Goal: Information Seeking & Learning: Learn about a topic

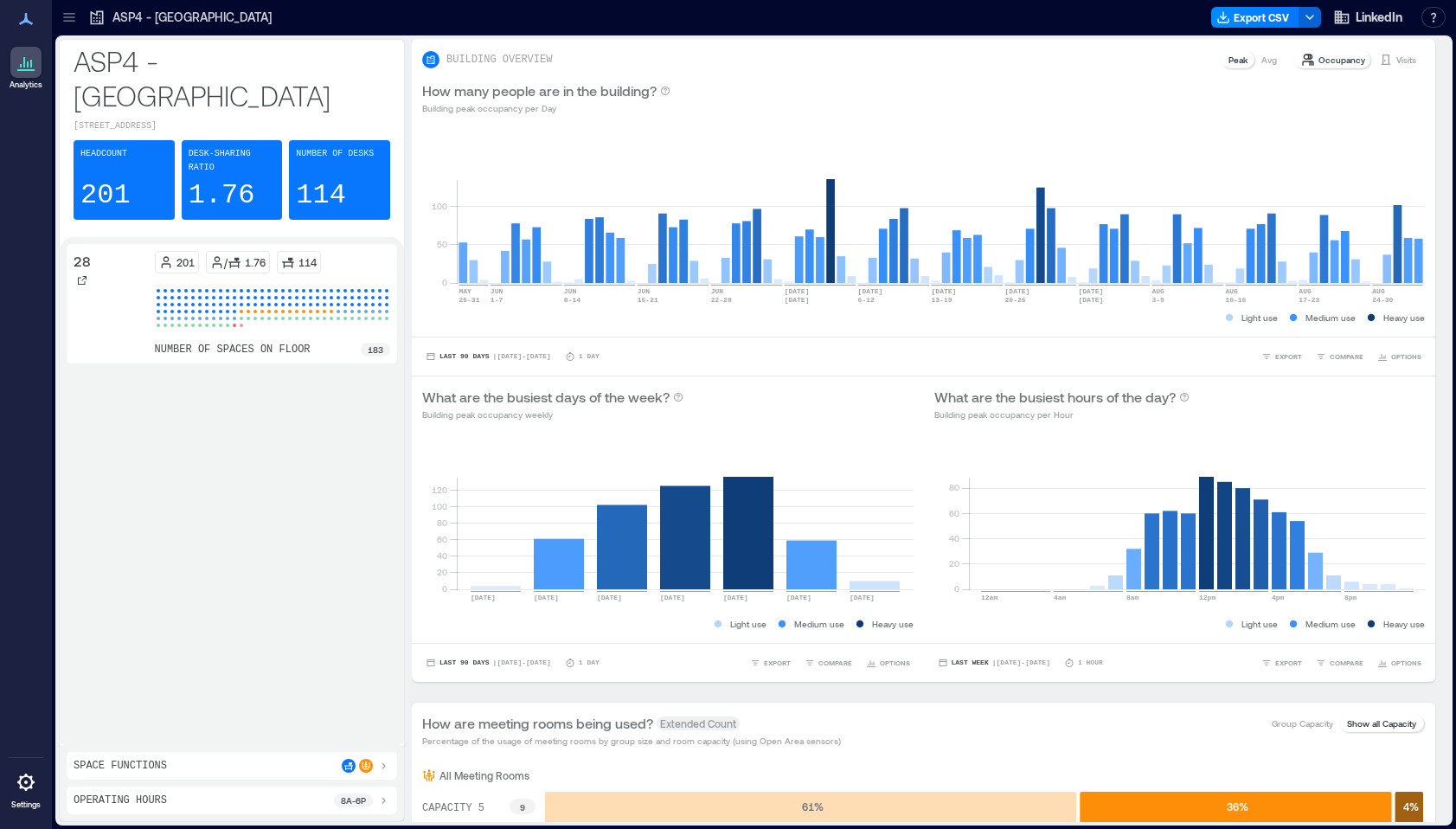
click at [176, 14] on p "ASP4 - [GEOGRAPHIC_DATA]" at bounding box center [192, 18] width 160 height 18
click at [152, 24] on p "ASP4 - [GEOGRAPHIC_DATA]" at bounding box center [192, 18] width 160 height 18
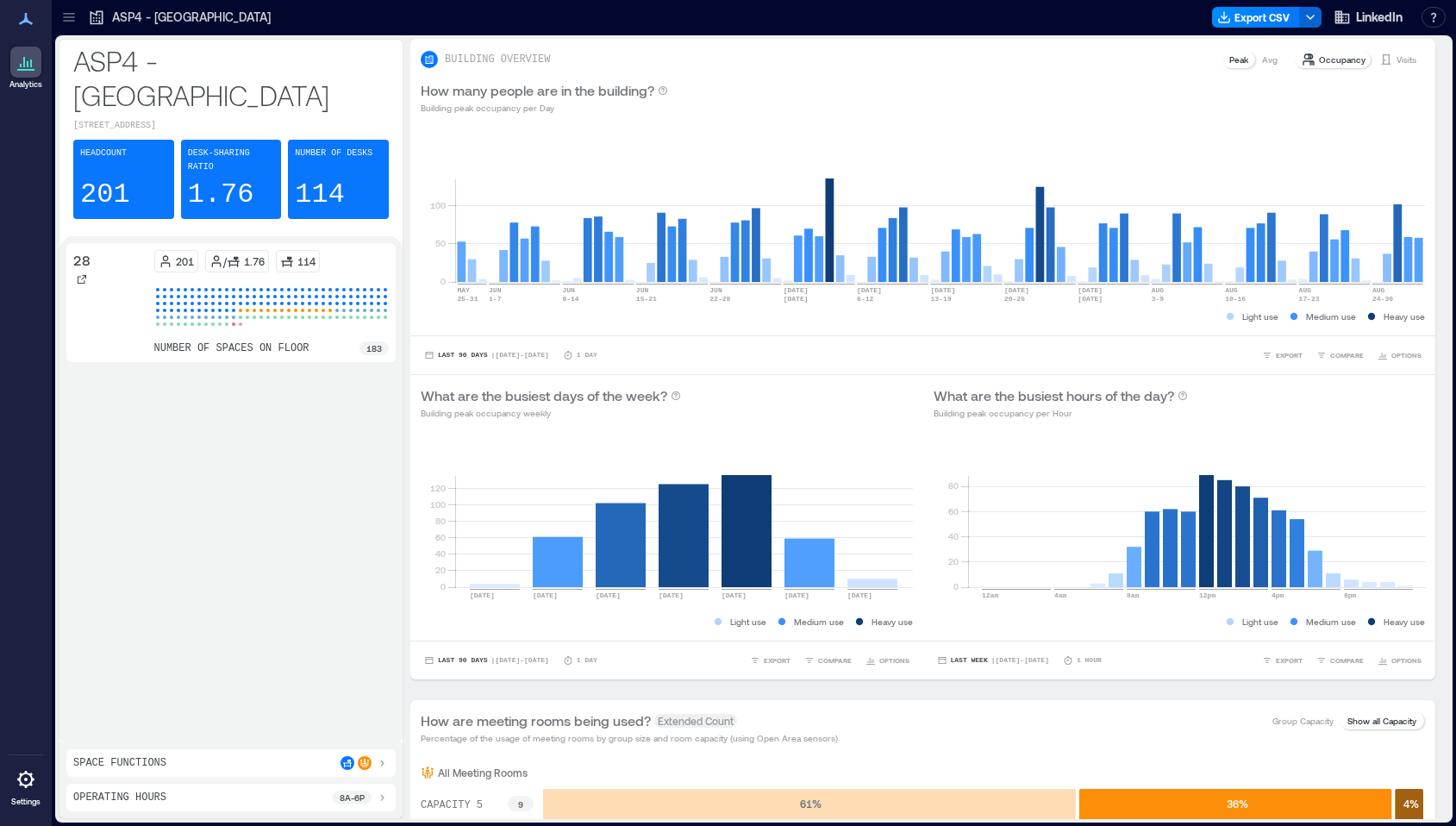
click at [182, 20] on p "ASP4 - [GEOGRAPHIC_DATA]" at bounding box center [192, 18] width 159 height 18
click at [61, 14] on icon at bounding box center [69, 18] width 18 height 18
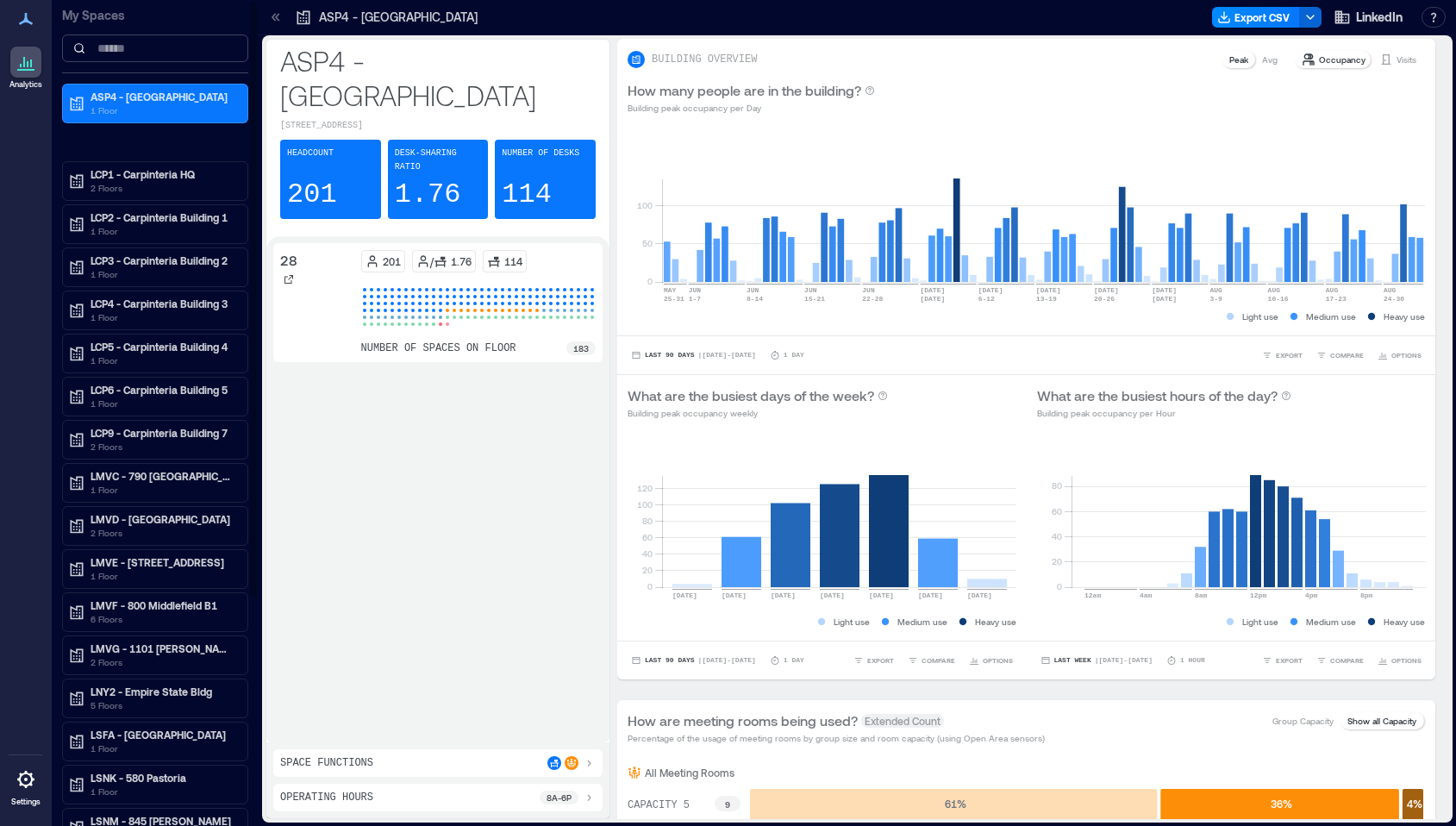
click at [167, 56] on input at bounding box center [155, 48] width 186 height 27
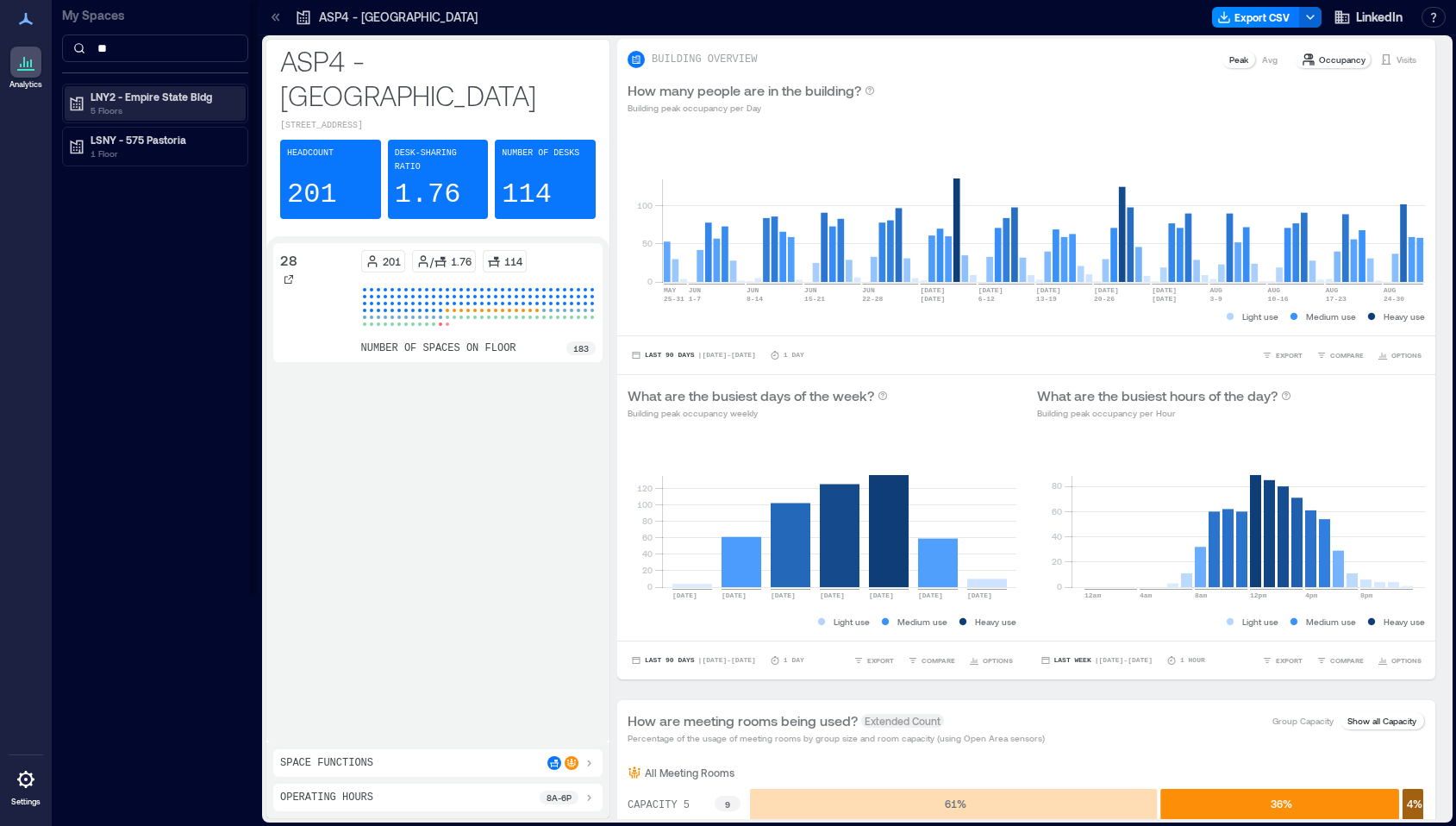
type input "**"
click at [134, 114] on p "5 Floors" at bounding box center [163, 110] width 145 height 14
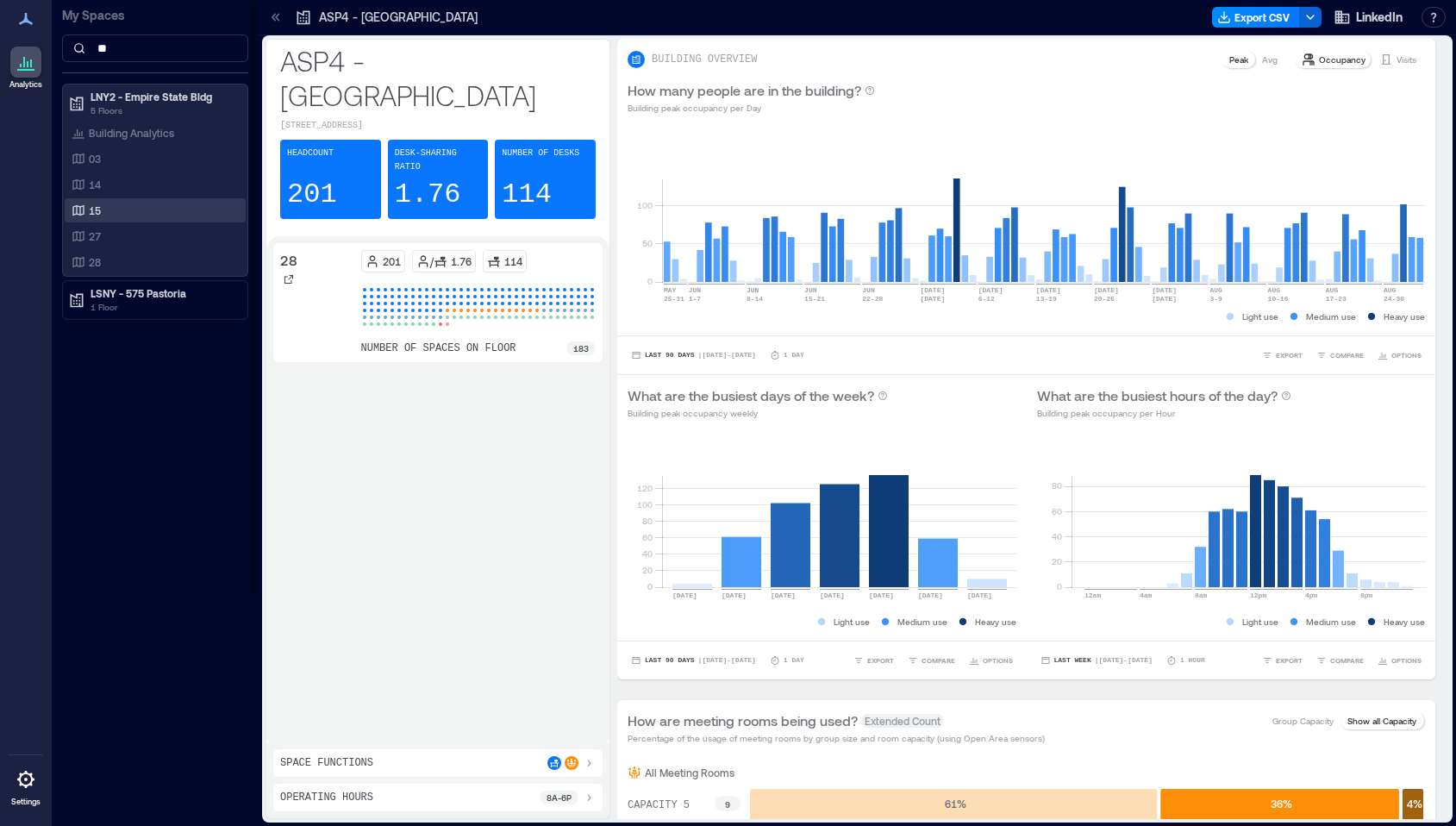
click at [124, 207] on div "15" at bounding box center [151, 210] width 167 height 18
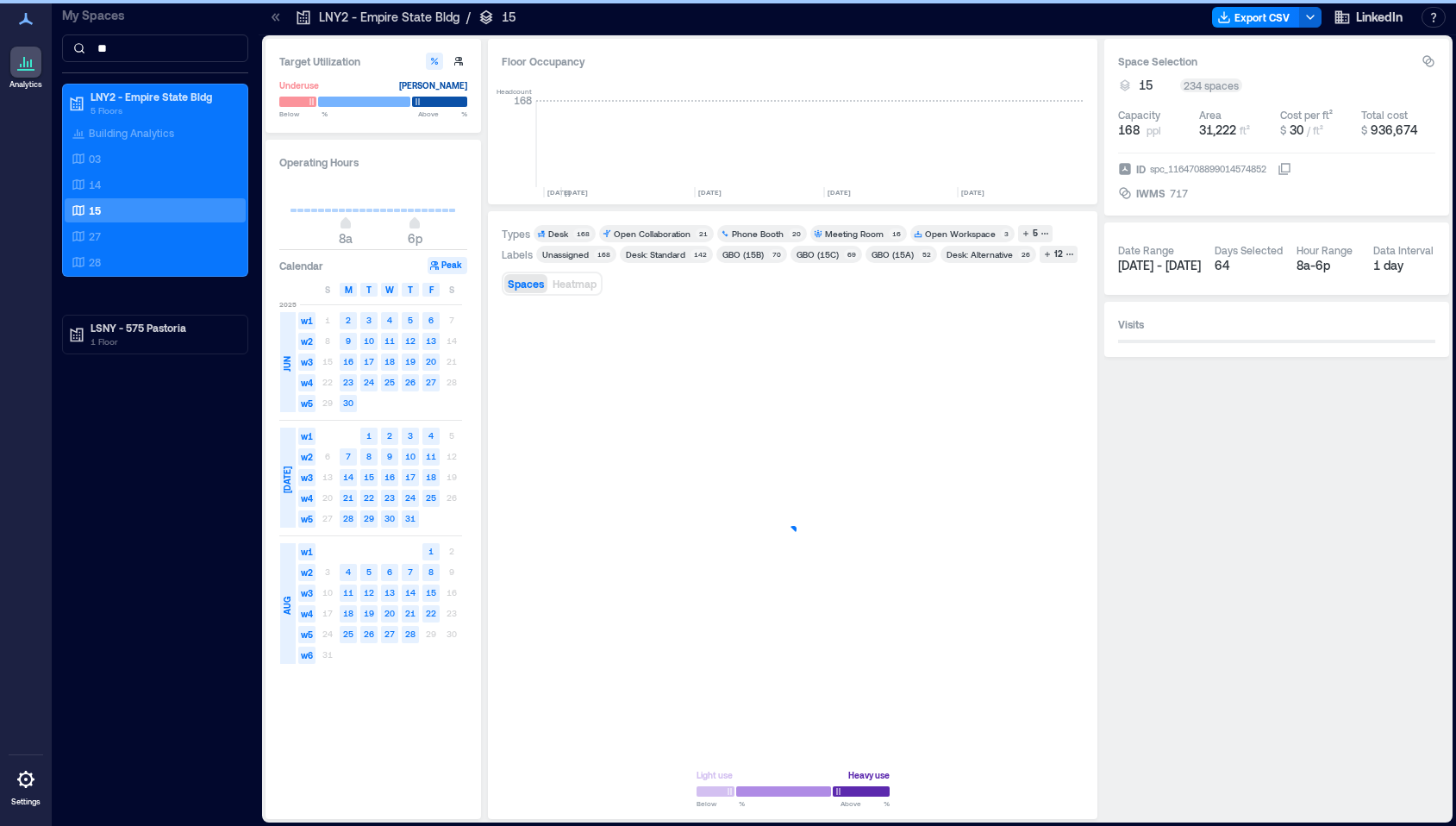
scroll to position [0, 3412]
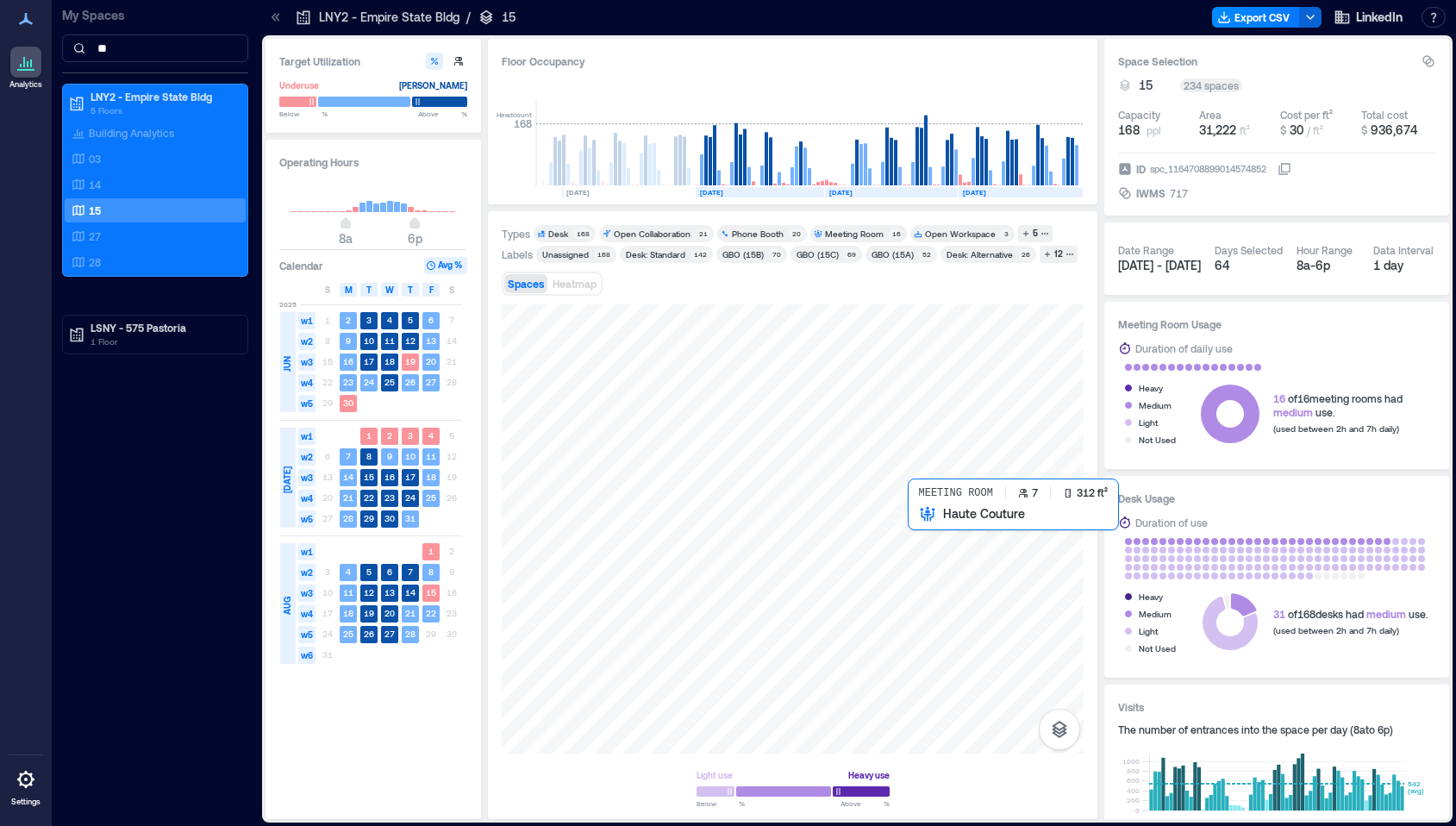
click at [948, 546] on div at bounding box center [792, 528] width 582 height 449
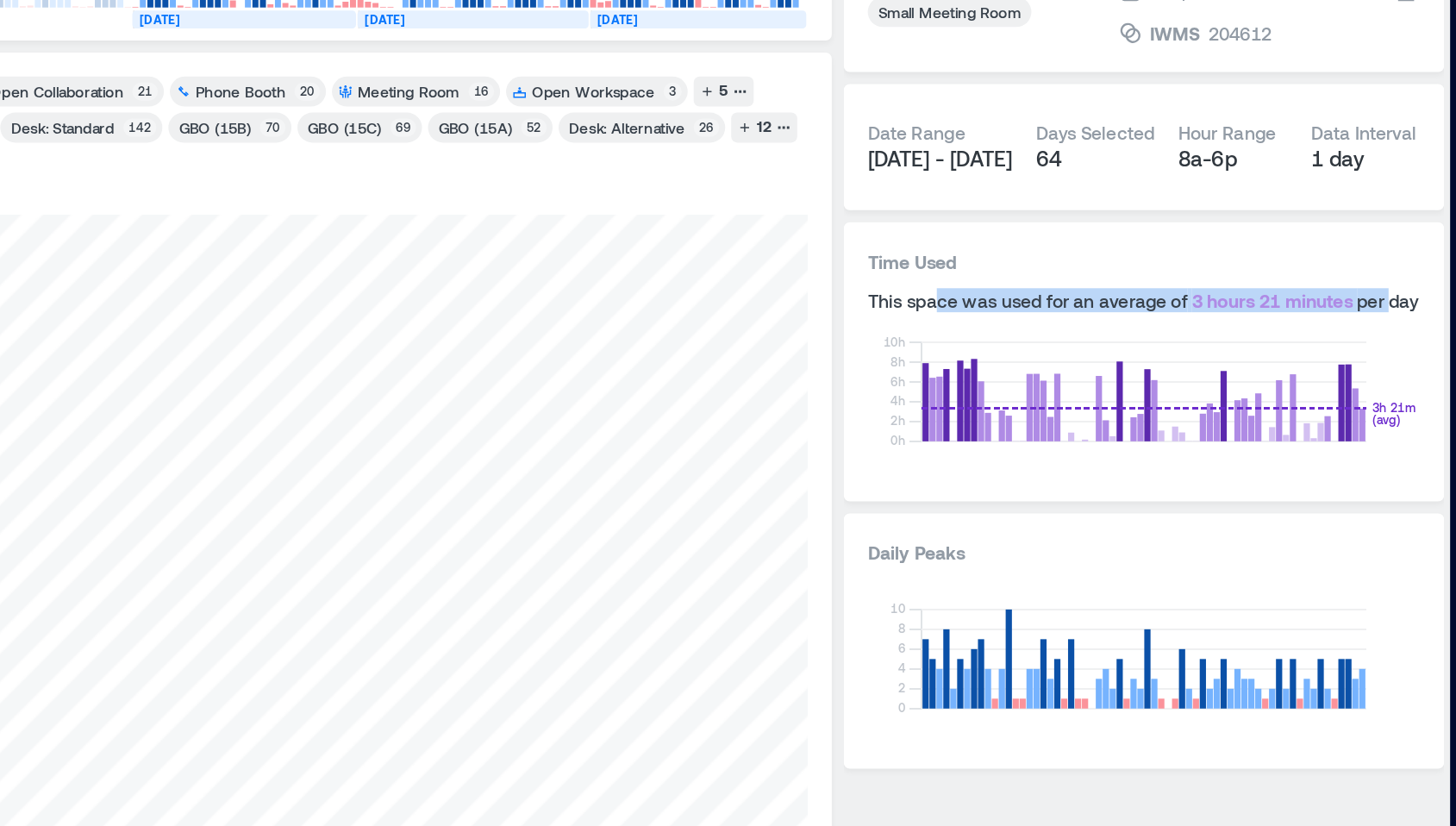
drag, startPoint x: 1159, startPoint y: 352, endPoint x: 1416, endPoint y: 356, distance: 257.0
click at [1416, 356] on div "This space was used for an average of 3 hours 21 minutes per day" at bounding box center [1277, 353] width 317 height 14
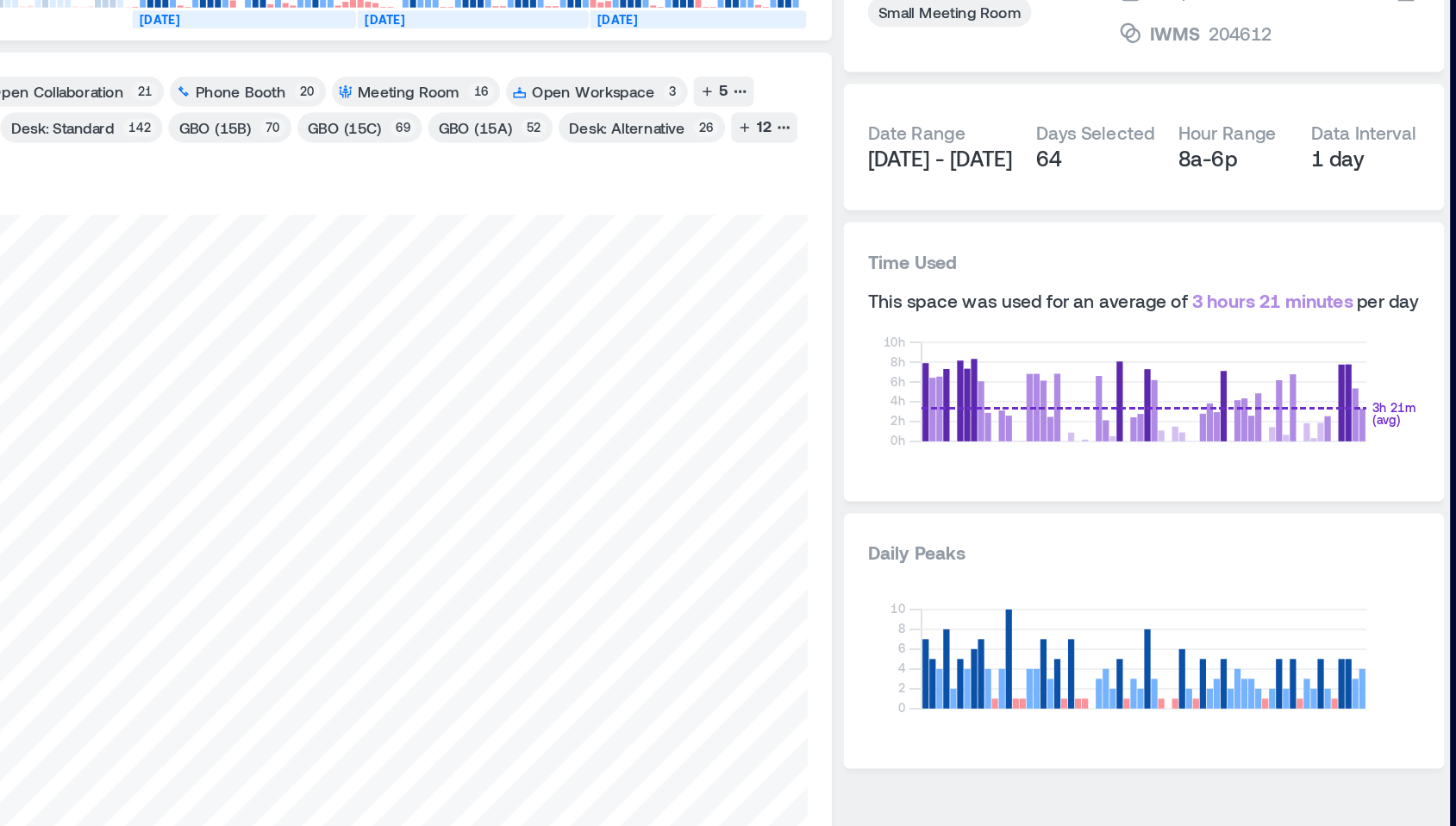
click at [1352, 337] on h3 "Time Used" at bounding box center [1277, 331] width 317 height 18
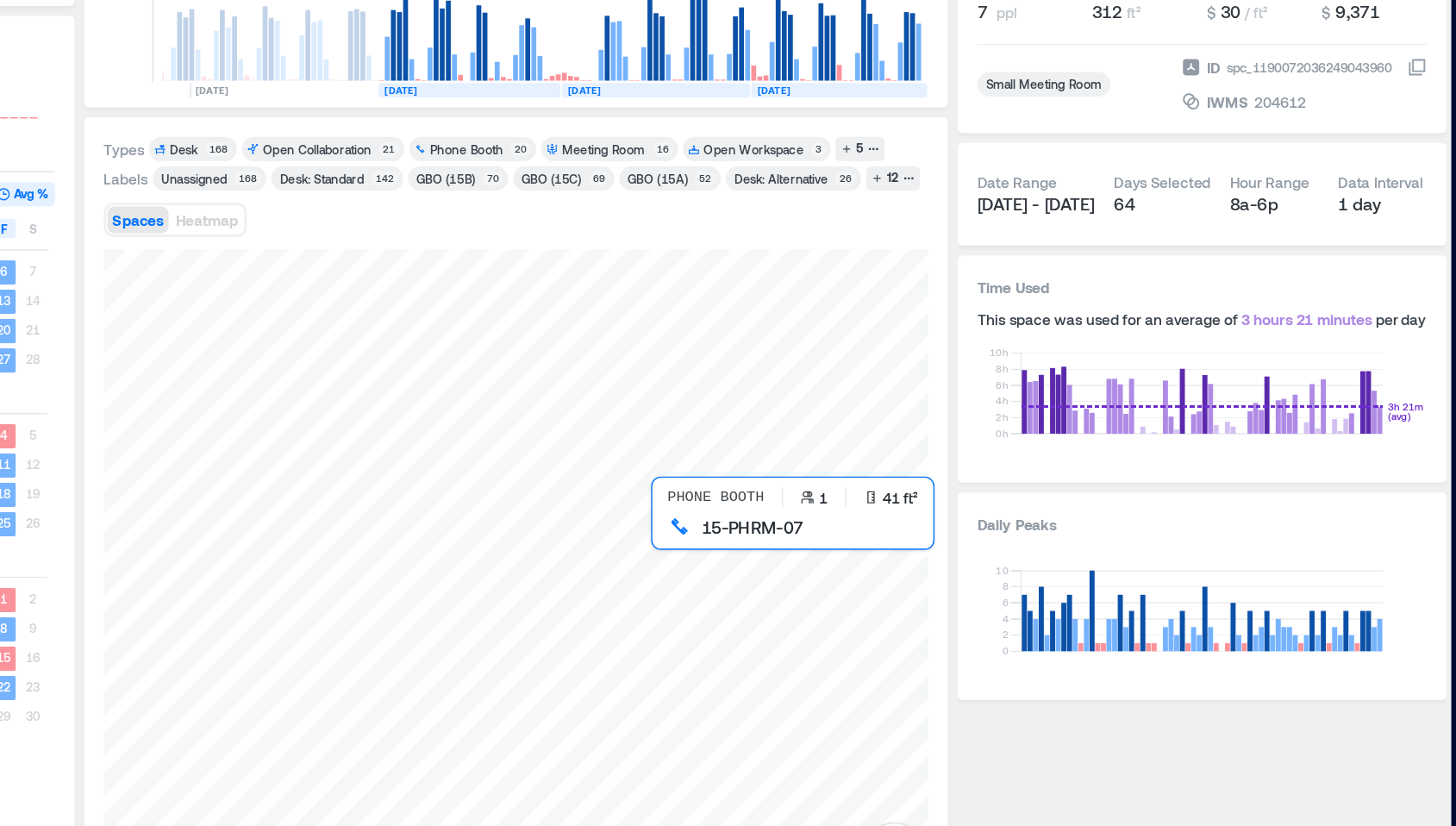
click at [899, 510] on div at bounding box center [792, 528] width 582 height 449
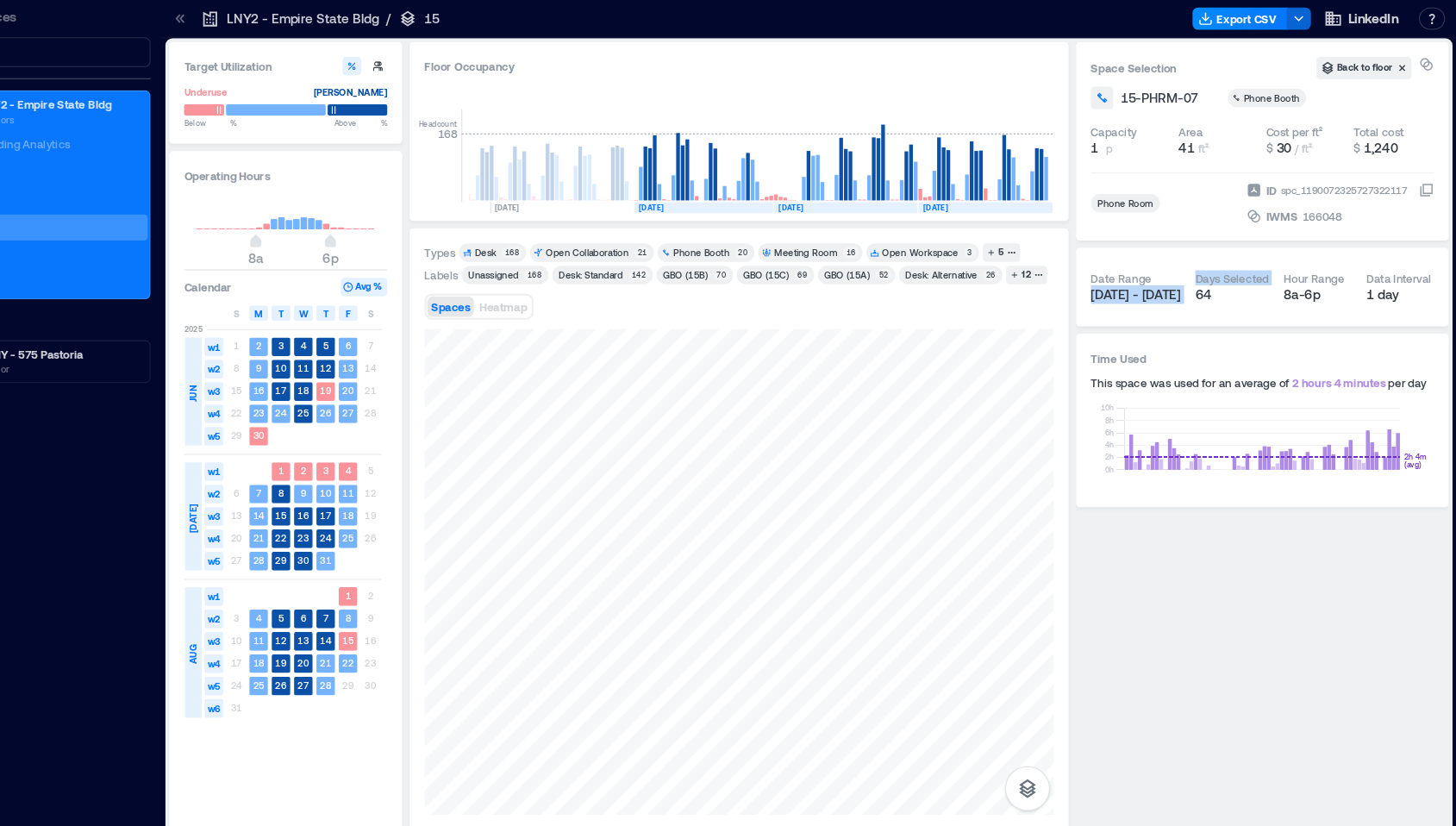
drag, startPoint x: 1119, startPoint y: 275, endPoint x: 1204, endPoint y: 277, distance: 85.0
click at [1204, 277] on div "Date Range [DATE] - [DATE] Days Selected 64 Hour Range 8a - 6p Data Interval 1 …" at bounding box center [1277, 265] width 317 height 45
click at [369, 636] on text "26" at bounding box center [369, 633] width 11 height 11
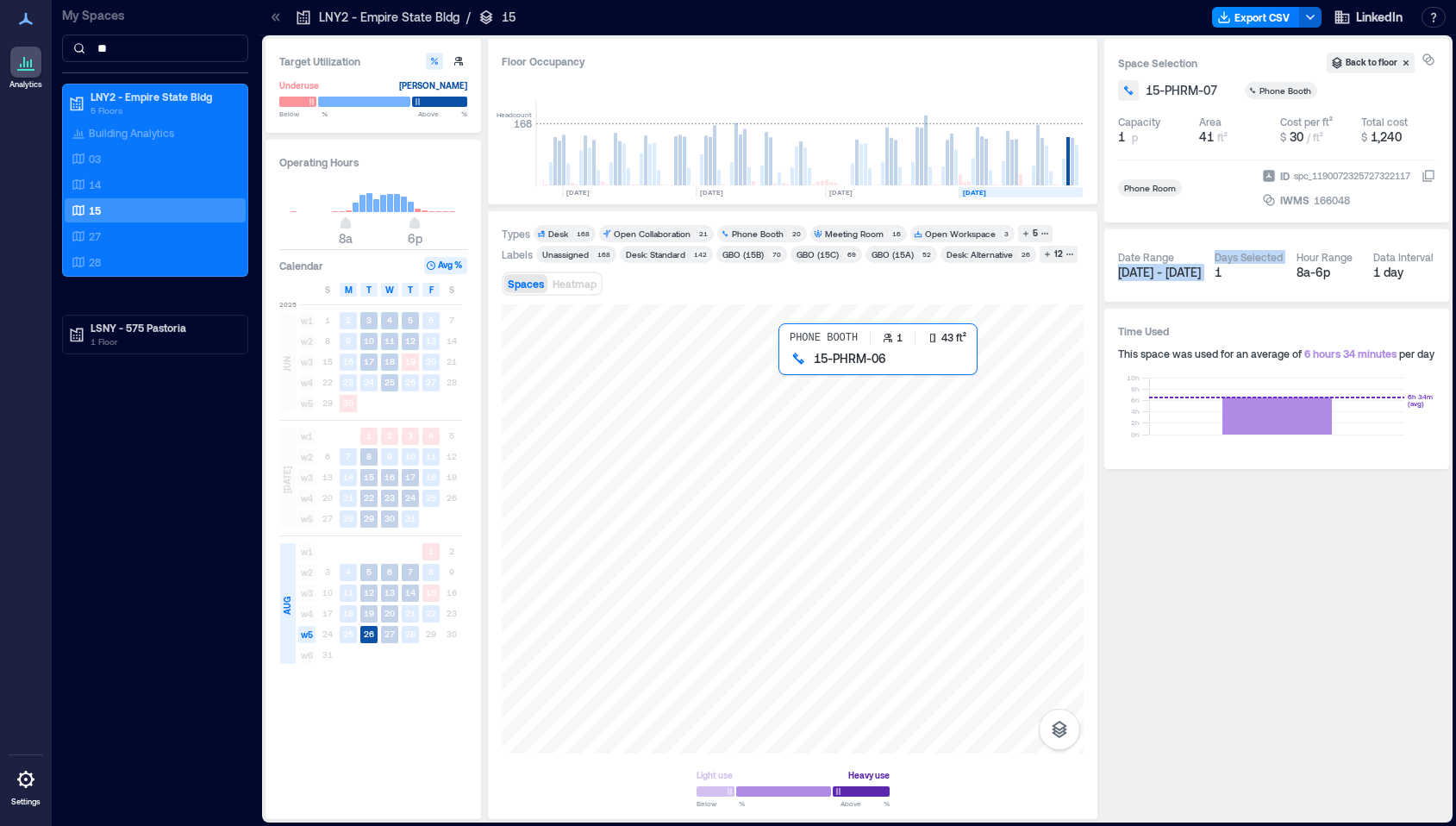
click at [788, 375] on div at bounding box center [792, 528] width 582 height 449
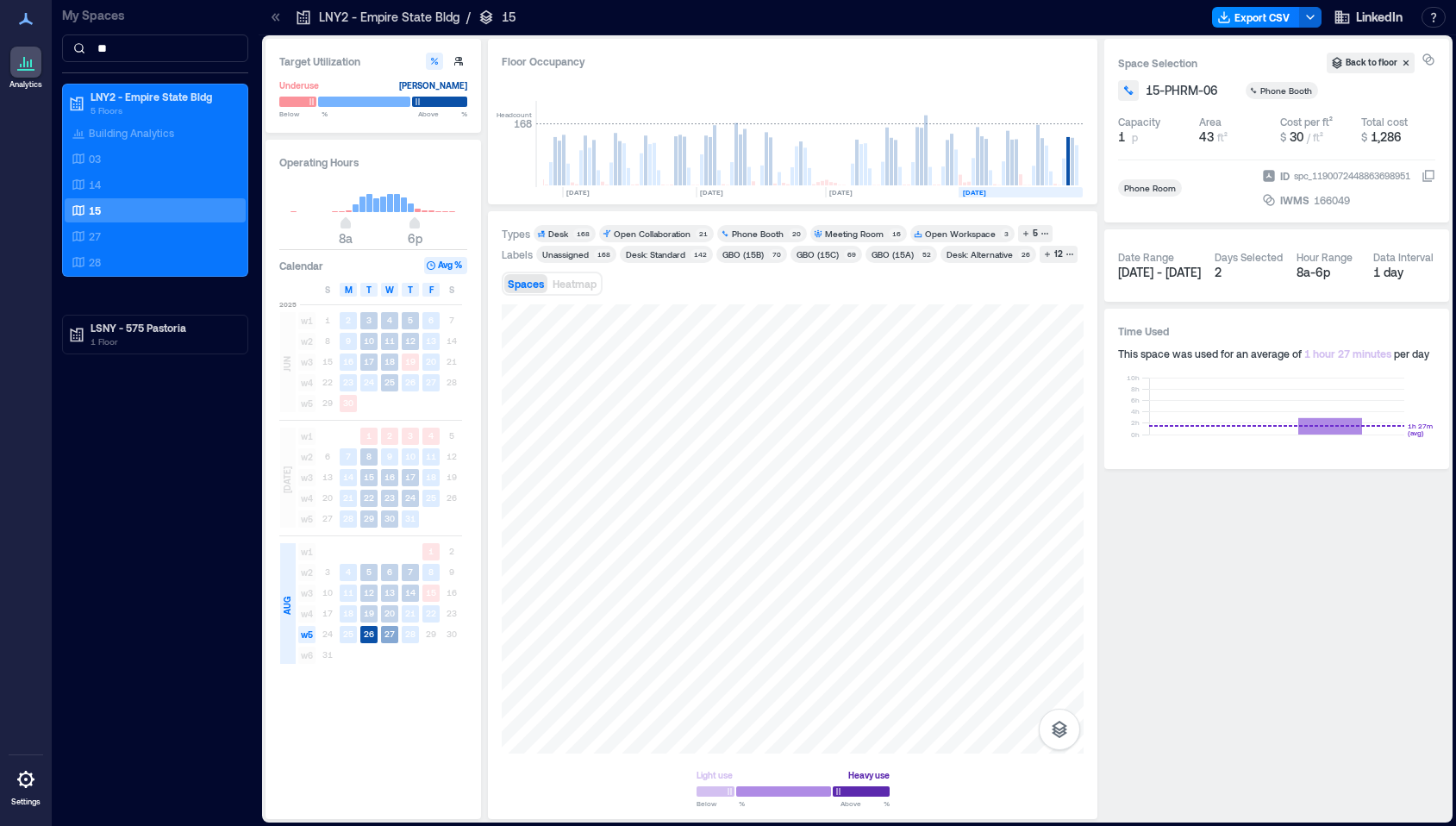
click at [390, 639] on rect at bounding box center [390, 634] width 18 height 18
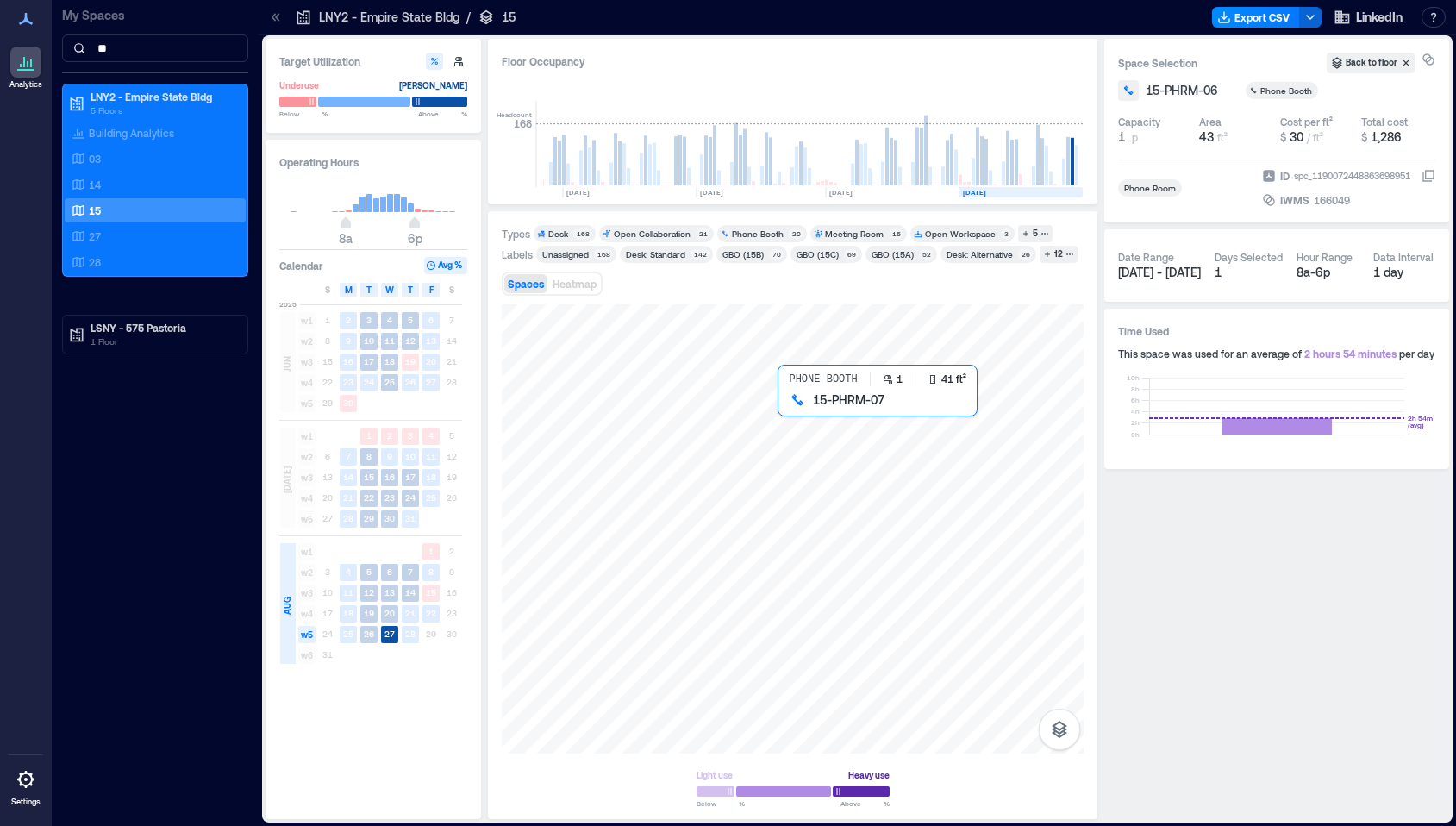
click at [791, 420] on div at bounding box center [792, 528] width 582 height 449
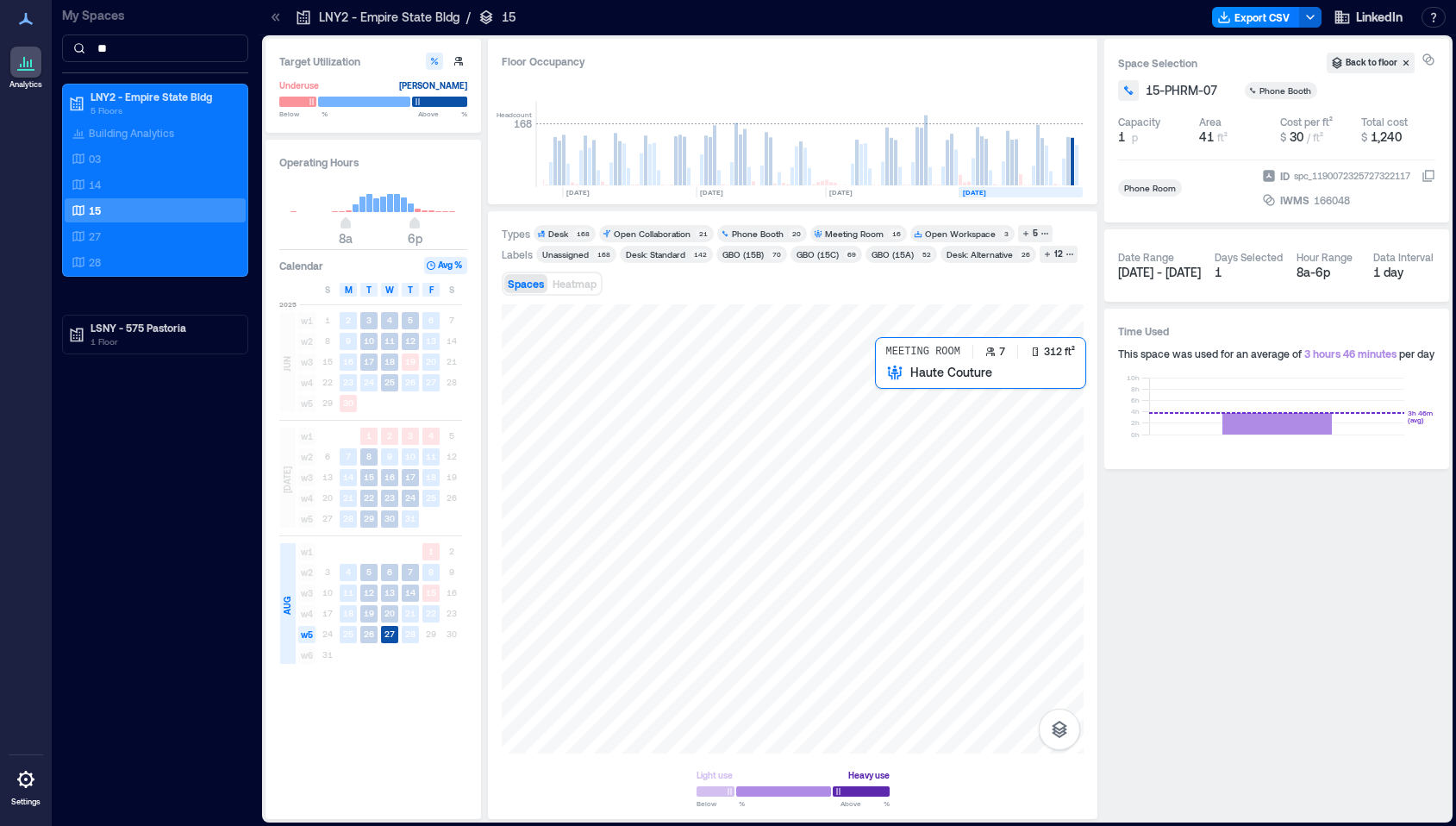
click at [890, 416] on div at bounding box center [792, 528] width 582 height 449
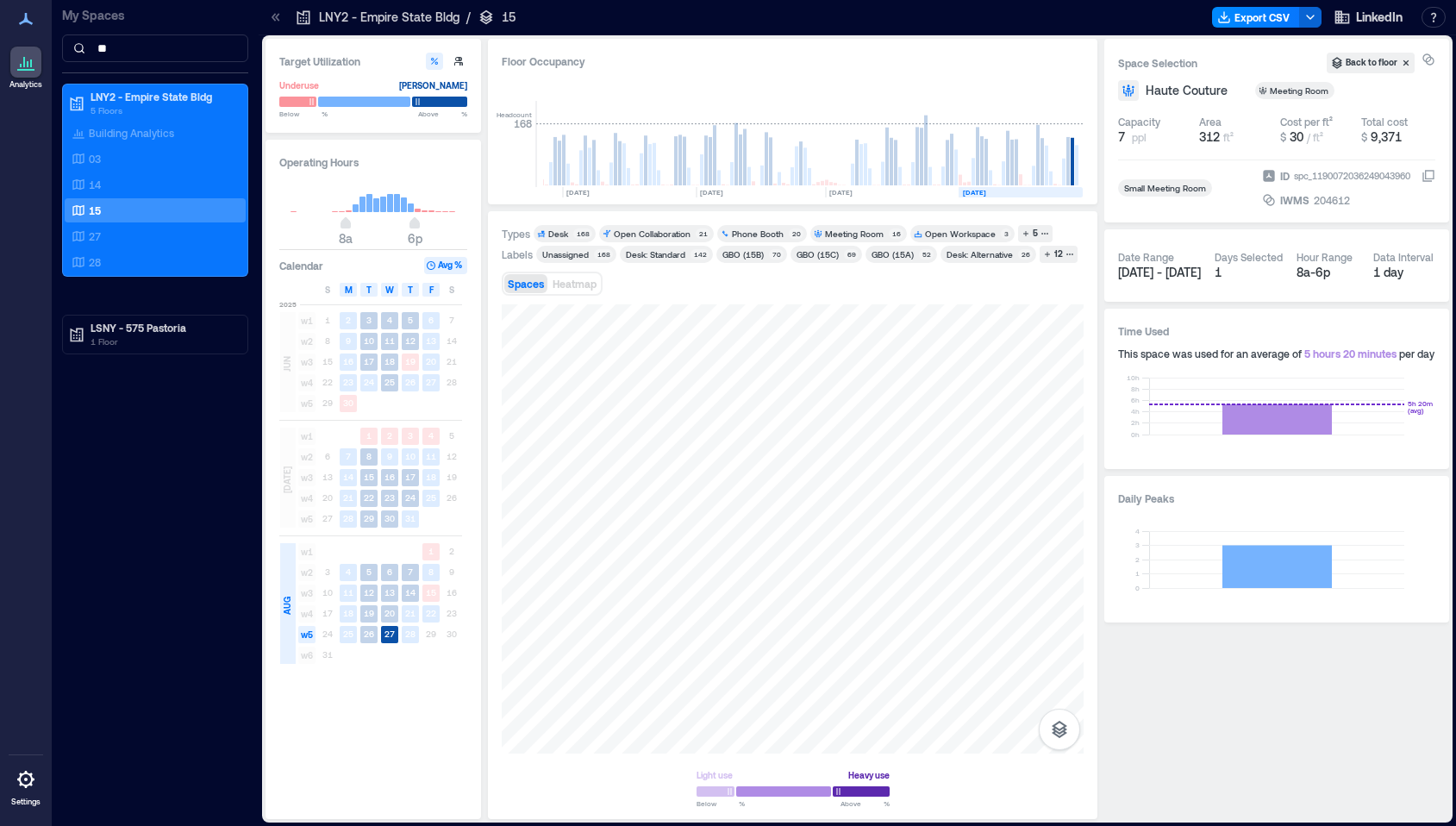
click at [1157, 702] on div "Space Selection Back to floor Haute Couture Meeting Room Capacity 7 ppl Area 31…" at bounding box center [1277, 428] width 345 height 780
click at [113, 152] on div "03" at bounding box center [151, 159] width 167 height 18
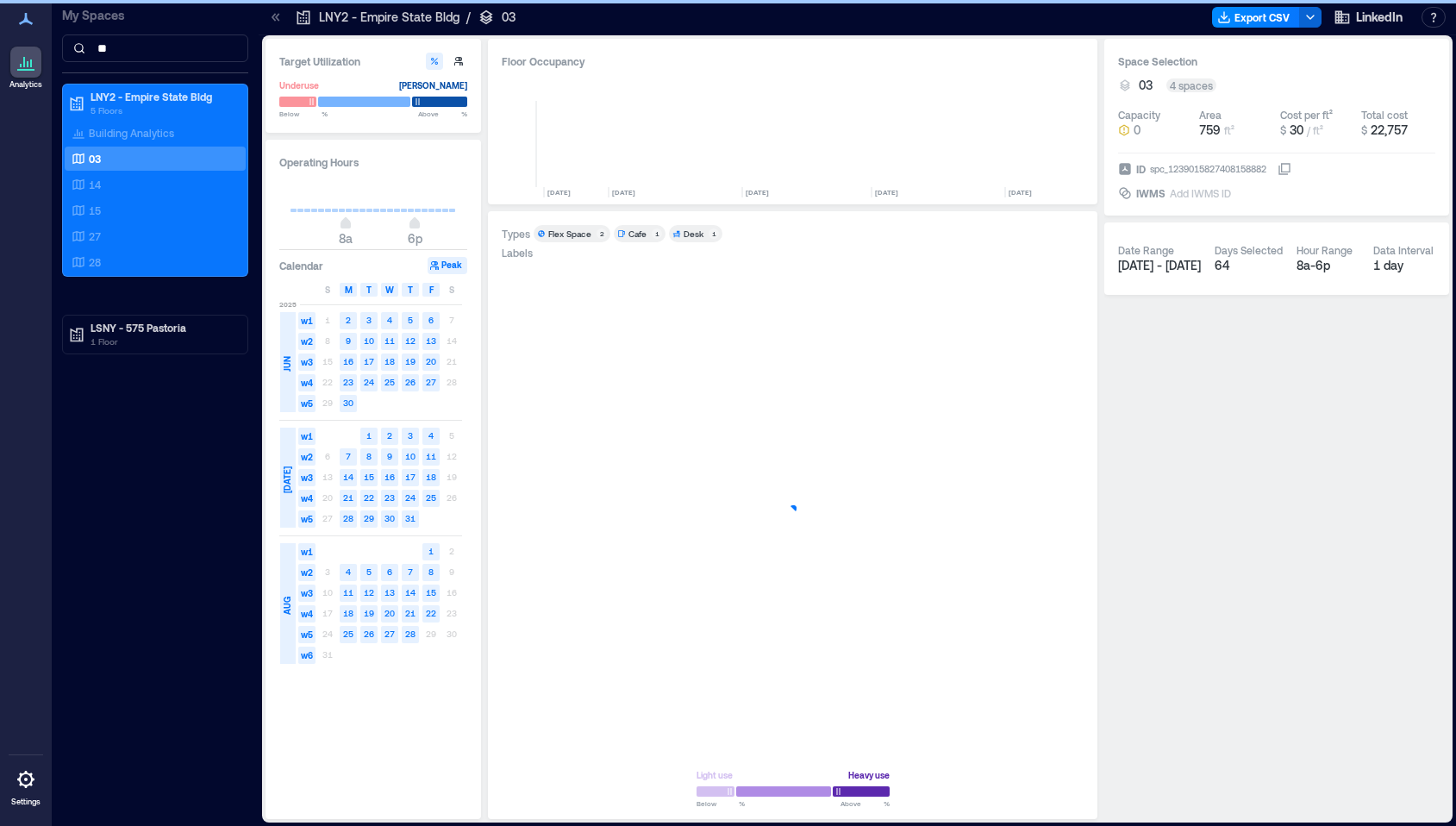
scroll to position [0, 2537]
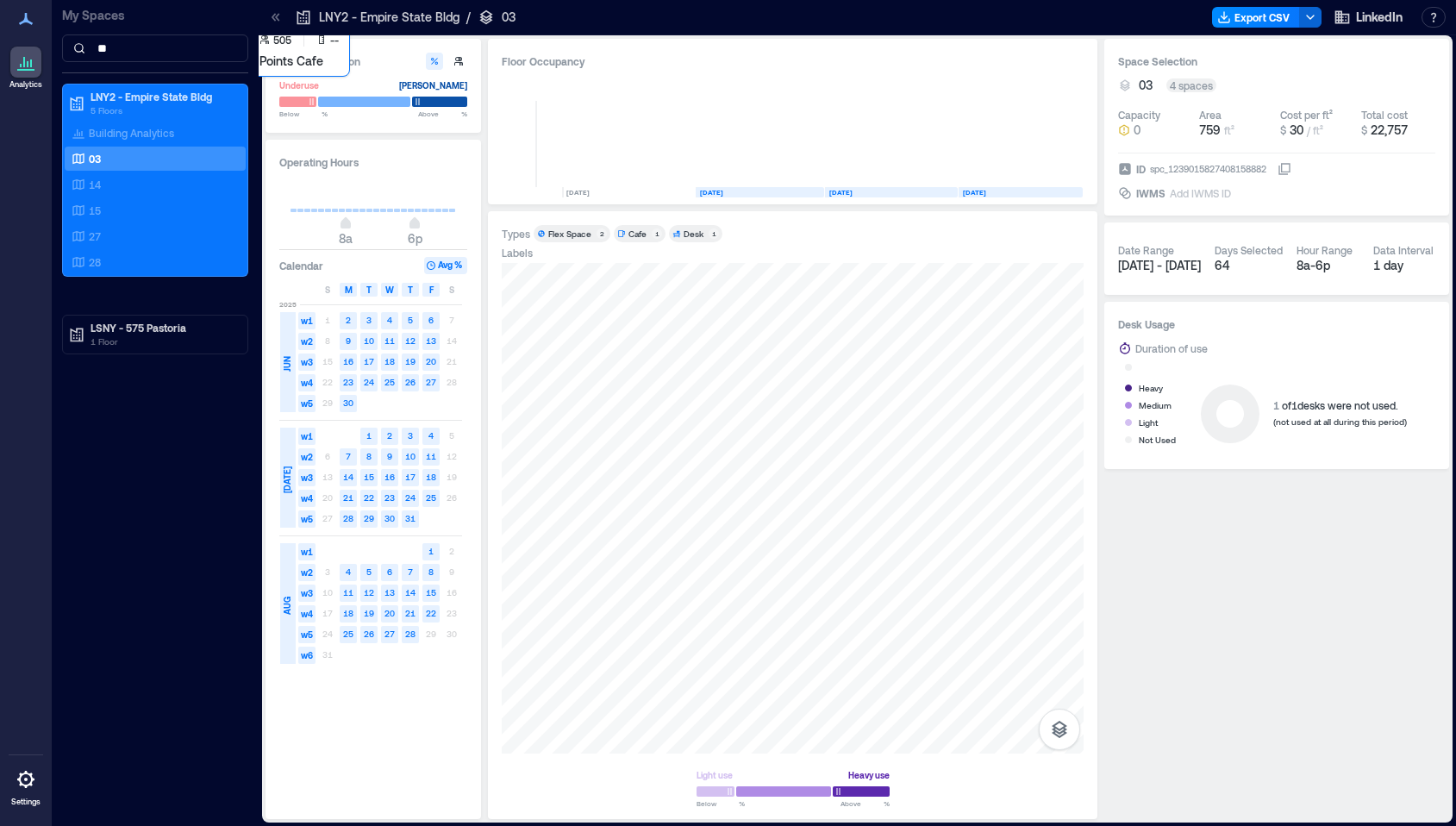
click at [648, 647] on div at bounding box center [792, 508] width 582 height 490
click at [1150, 457] on div "Target Utilization Underuse [PERSON_NAME] Below ** % Above ** % Operating Hours…" at bounding box center [858, 428] width 1184 height 780
click at [1187, 480] on div "Target Utilization Underuse [PERSON_NAME] Below ** % Above ** % Operating Hours…" at bounding box center [858, 428] width 1184 height 780
click at [102, 207] on div "15" at bounding box center [151, 210] width 167 height 18
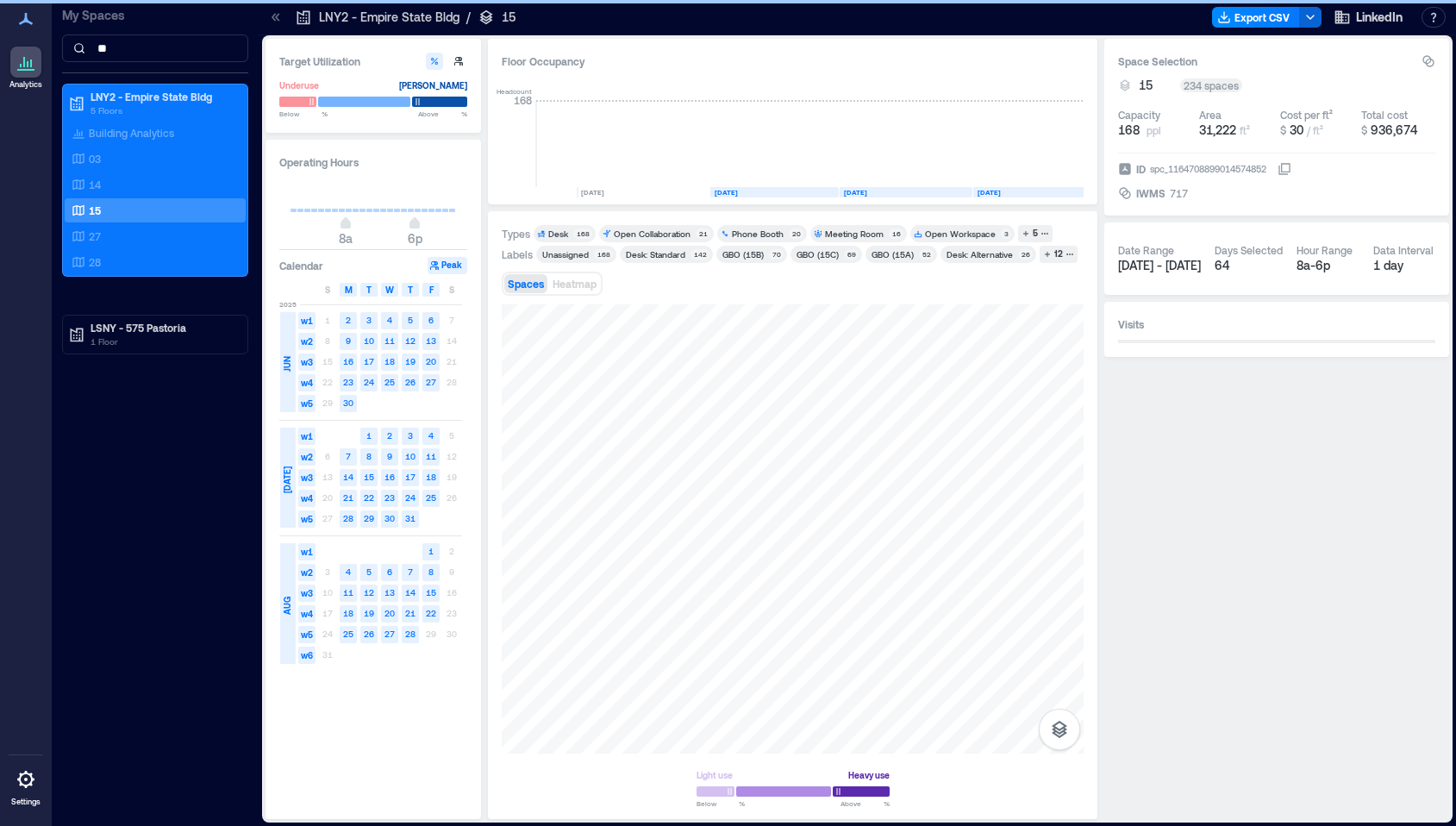
scroll to position [0, 3412]
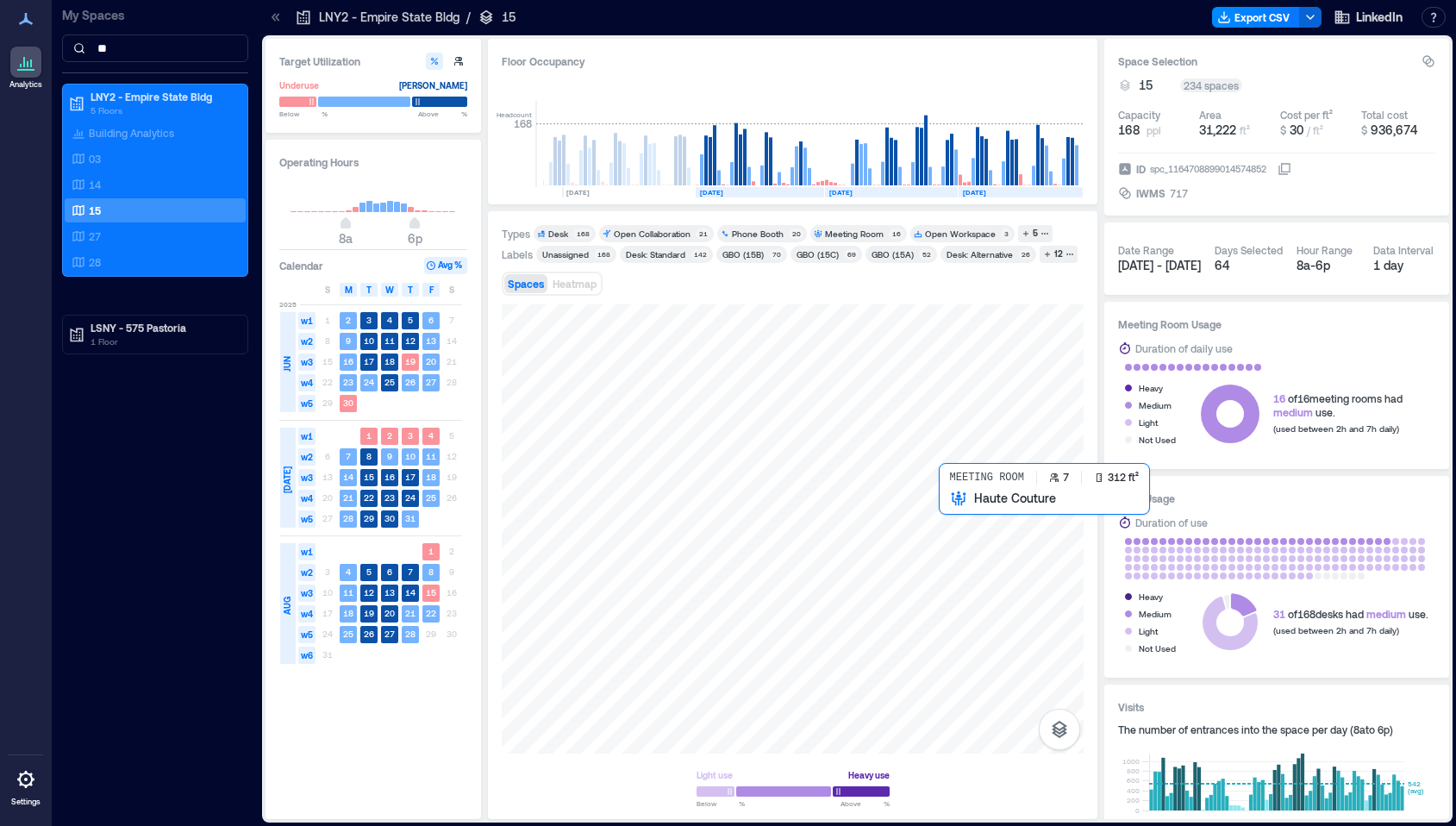
click at [963, 545] on div at bounding box center [792, 528] width 582 height 449
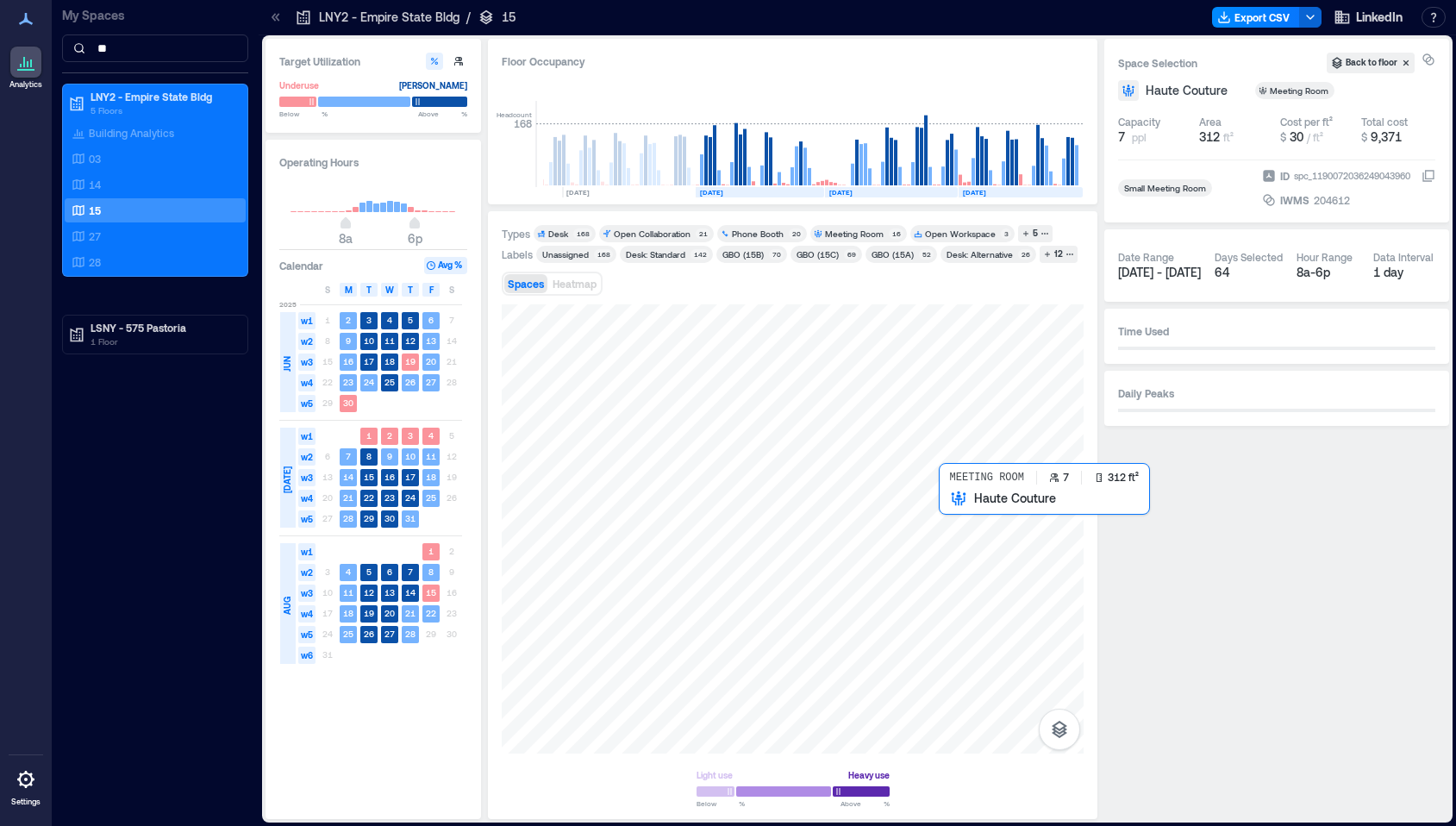
click at [948, 527] on div at bounding box center [792, 528] width 582 height 449
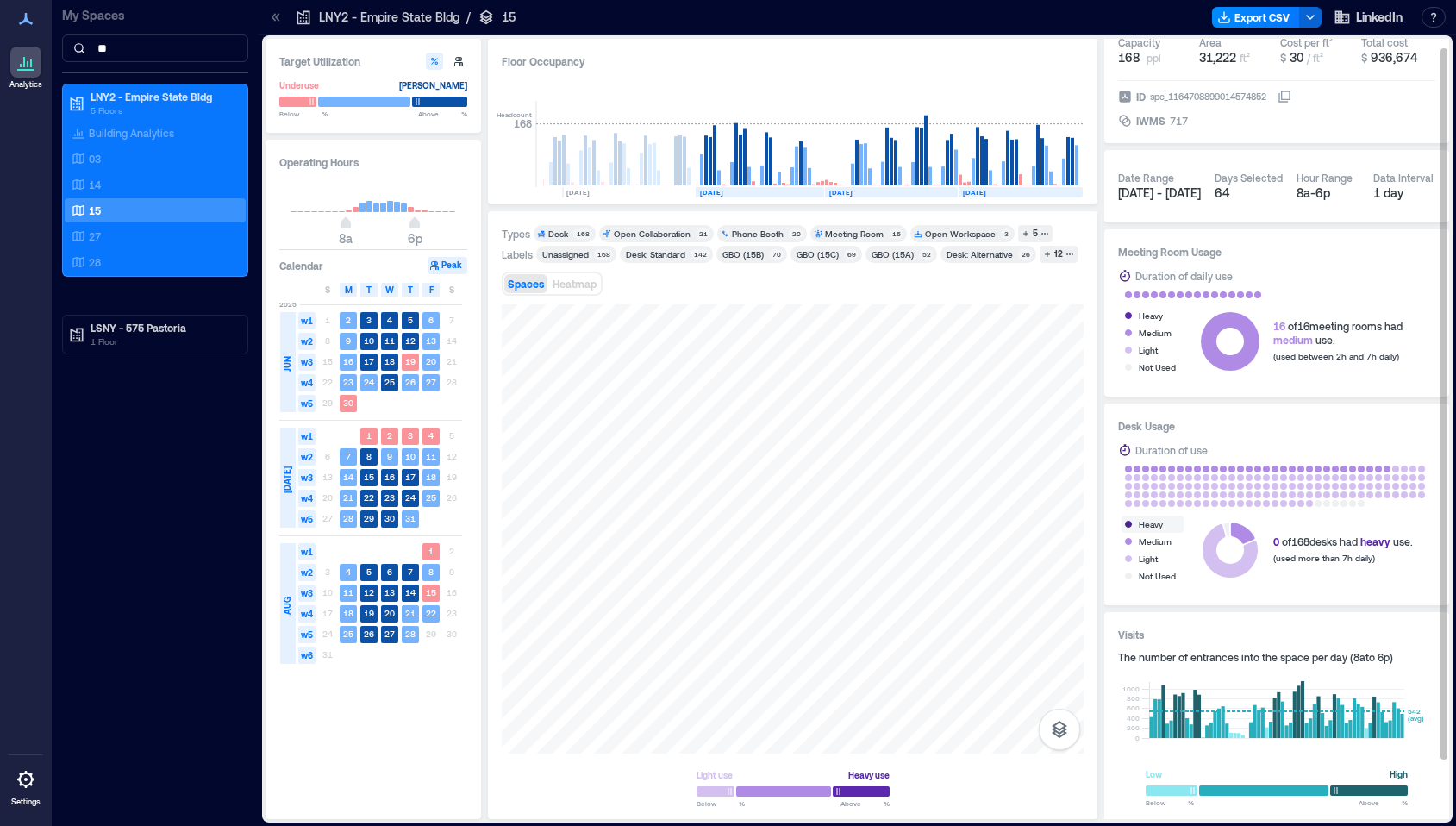
scroll to position [76, 0]
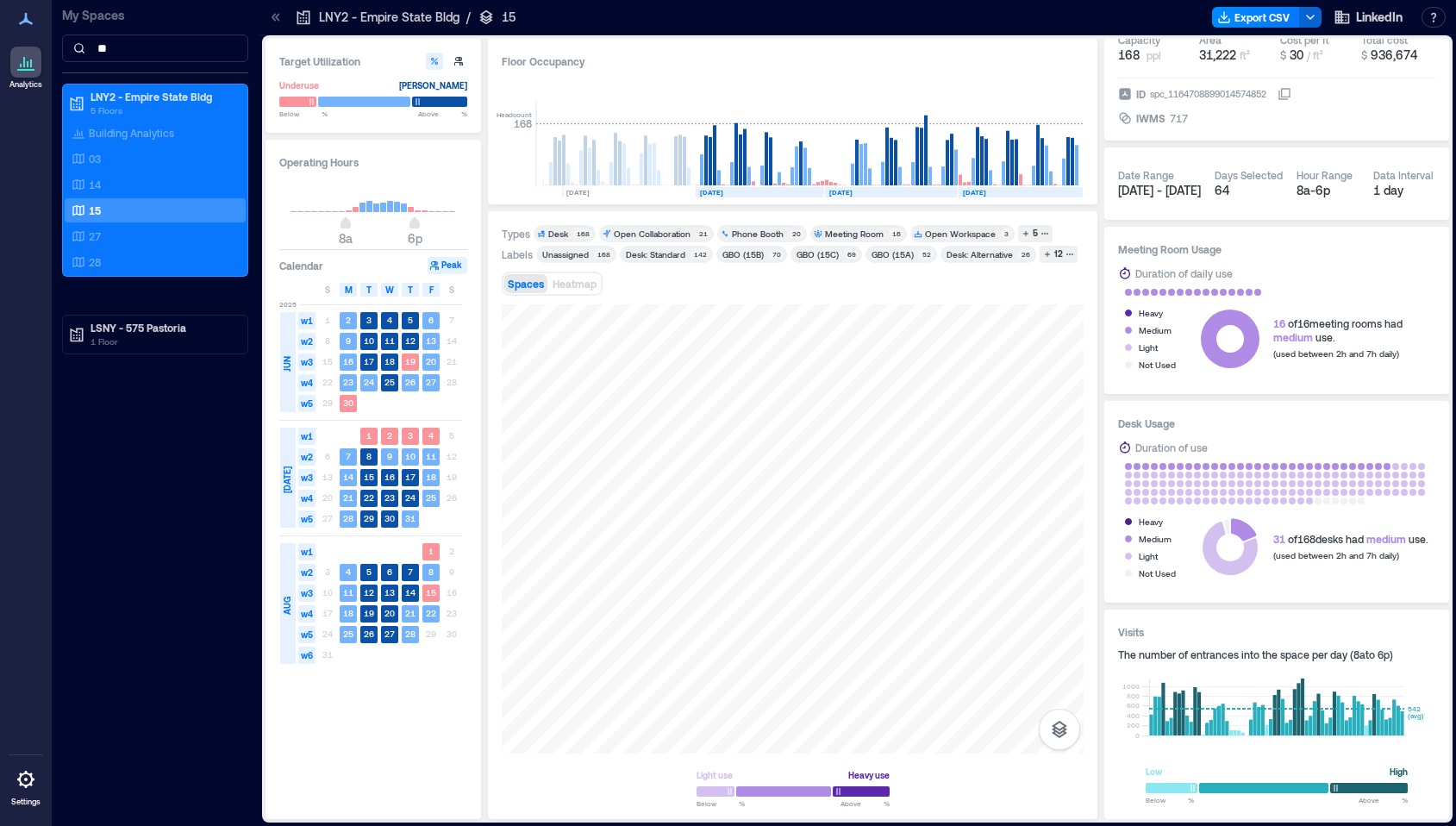
click at [1086, 39] on div "Floor Occupancy Headcount 168 [DATE] [DATE] [DATE] [DATE] [DATE] [DATE] [DATE] …" at bounding box center [792, 121] width 610 height 165
click at [380, 761] on div "Operating Hours 8a 6p Calendar Peak S M T W T F S [DATE] w1 1 2 3 4 5 6 7 w2 8 …" at bounding box center [374, 479] width 216 height 679
click at [966, 533] on div at bounding box center [792, 528] width 582 height 449
